Goal: Manage account settings

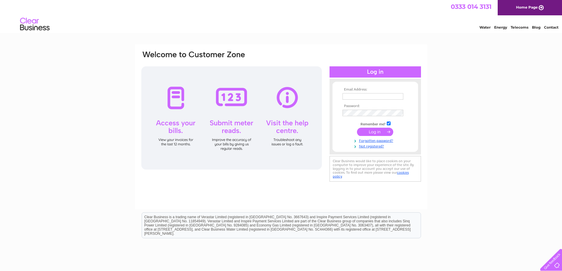
type input "rachel.finch@ssab.com"
click at [373, 132] on input "submit" at bounding box center [375, 132] width 36 height 8
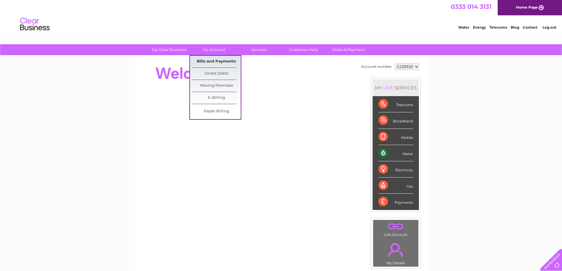
click at [209, 62] on link "Bills and Payments" at bounding box center [216, 62] width 49 height 12
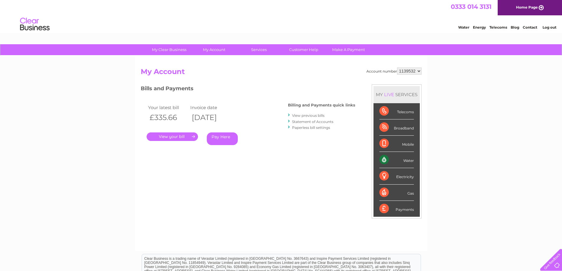
click at [160, 136] on link "." at bounding box center [172, 136] width 51 height 9
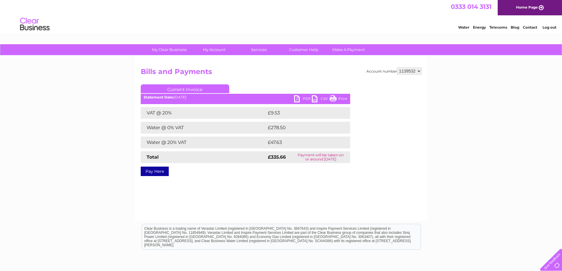
click at [297, 98] on link "PDF" at bounding box center [303, 99] width 18 height 9
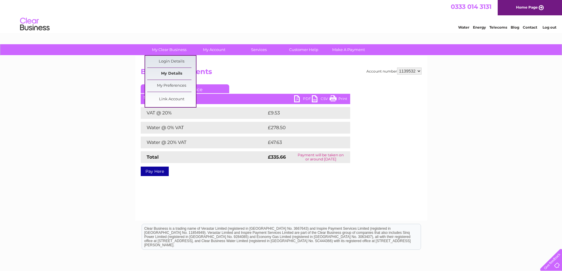
click at [166, 71] on link "My Details" at bounding box center [171, 74] width 49 height 12
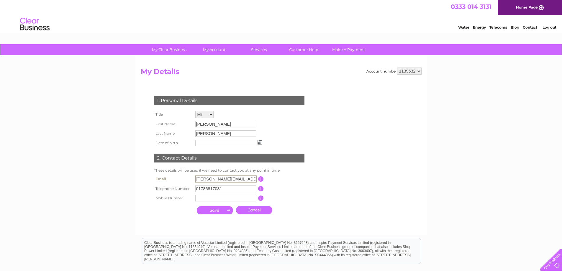
click at [234, 178] on input "[PERSON_NAME][EMAIL_ADDRESS][PERSON_NAME][DOMAIN_NAME]" at bounding box center [225, 178] width 61 height 7
type input "[PERSON_NAME][EMAIL_ADDRESS][PERSON_NAME][DOMAIN_NAME]"
click at [220, 210] on input "submit" at bounding box center [215, 210] width 36 height 8
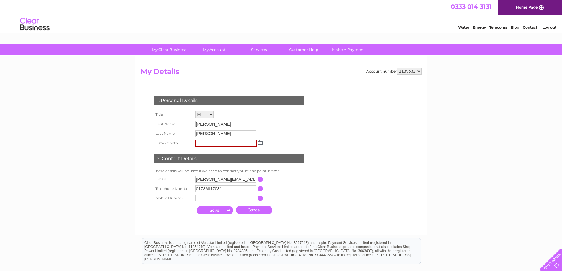
click at [215, 209] on input "submit" at bounding box center [215, 210] width 36 height 8
